Goal: Task Accomplishment & Management: Manage account settings

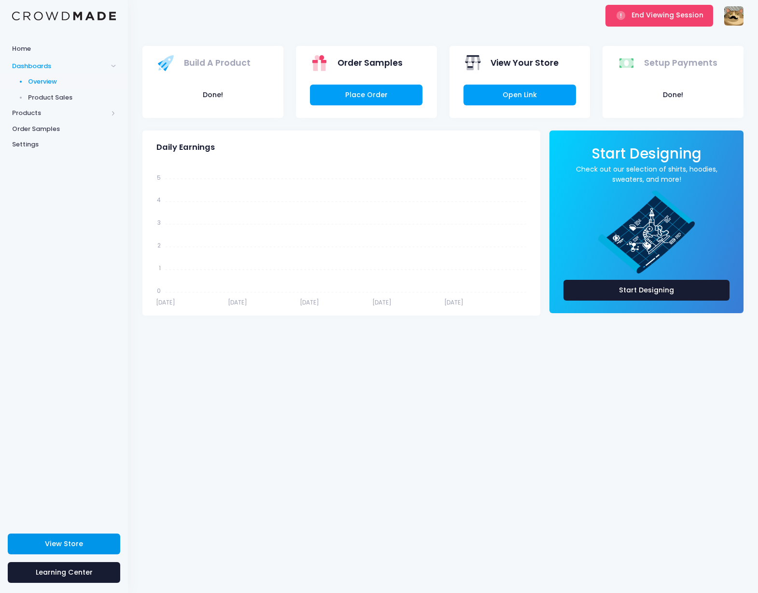
click at [77, 539] on span "View Store" at bounding box center [64, 543] width 38 height 10
click at [50, 112] on span "Products" at bounding box center [60, 113] width 96 height 10
click at [59, 112] on span "Product Editor" at bounding box center [72, 113] width 88 height 10
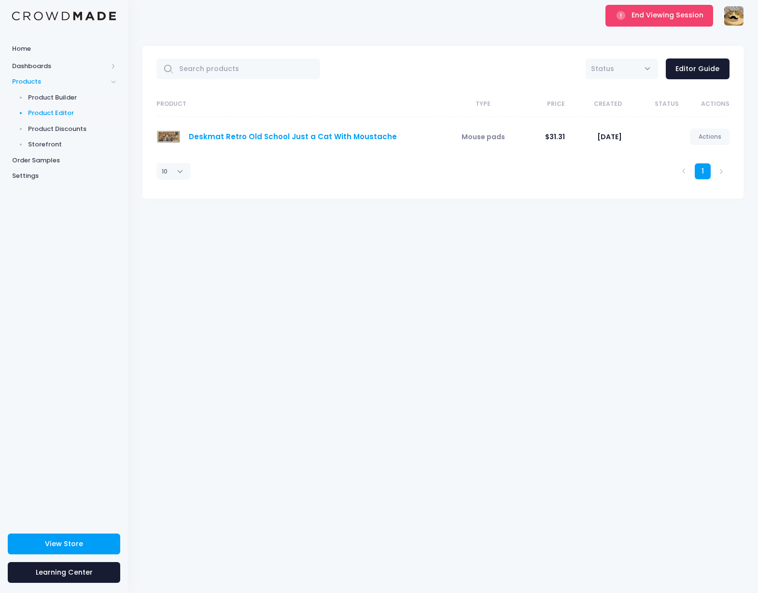
click at [350, 136] on link "Deskmat Retro Old School Just a Cat With Moustache" at bounding box center [293, 136] width 208 height 10
click at [638, 19] on span "End Viewing Session" at bounding box center [668, 15] width 72 height 10
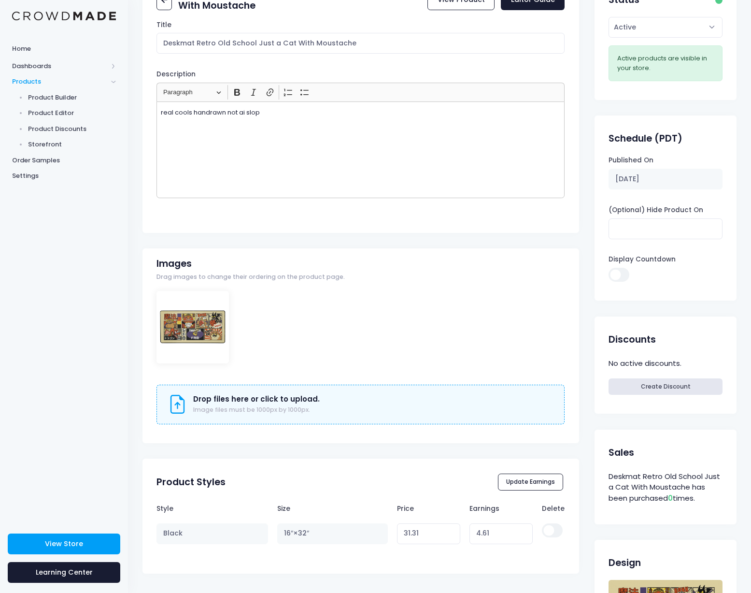
scroll to position [255, 0]
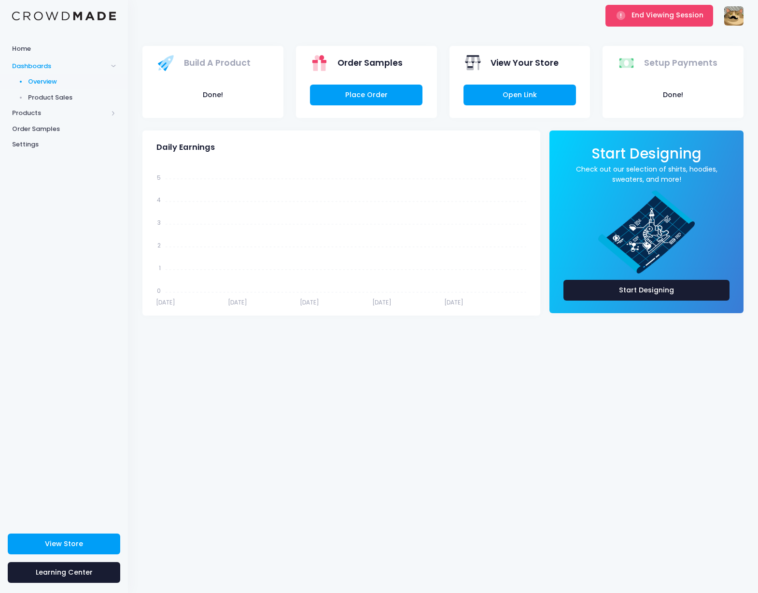
click at [506, 13] on div "End Viewing Session Just a Cat with a Moustache pzipotjo@gmail.com Settings Sig…" at bounding box center [442, 15] width 601 height 31
click at [50, 94] on span "Product Sales" at bounding box center [72, 98] width 88 height 10
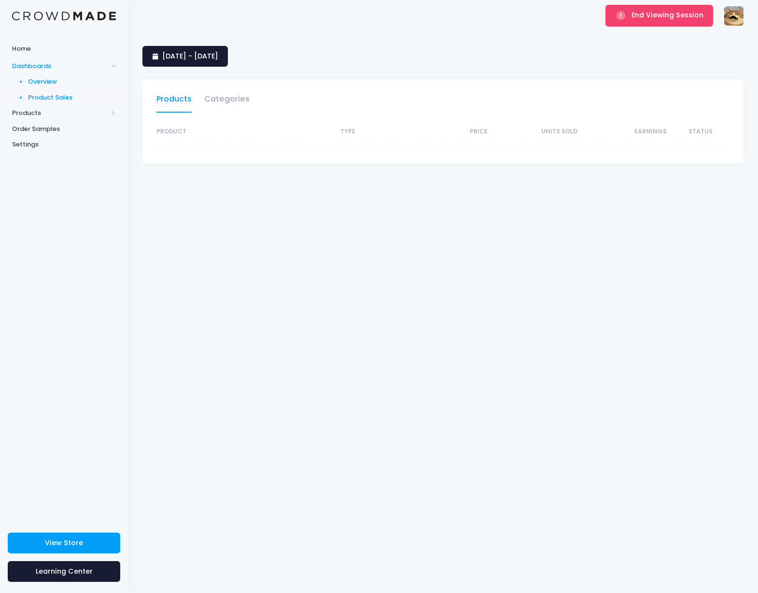
select select "25"
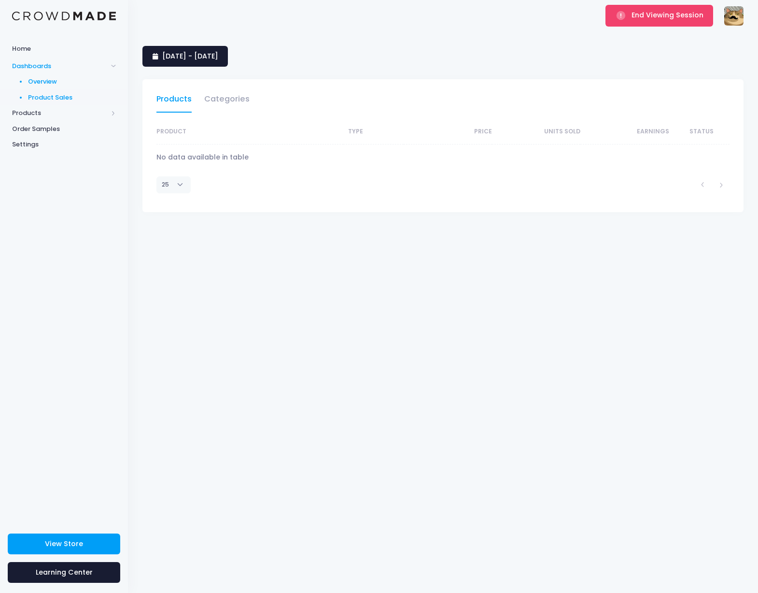
click at [50, 80] on span "Overview" at bounding box center [72, 82] width 88 height 10
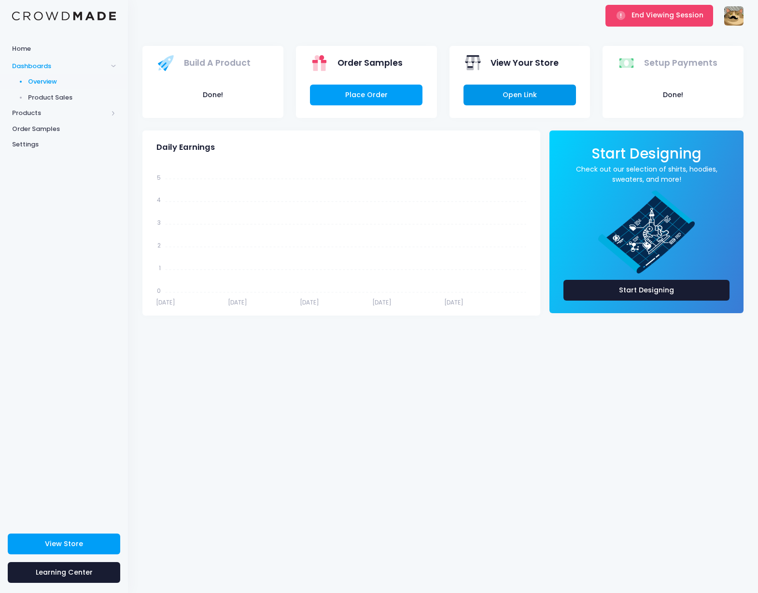
click at [536, 93] on link "Open Link" at bounding box center [520, 95] width 113 height 21
click at [653, 26] on button "End Viewing Session" at bounding box center [660, 15] width 108 height 21
